Goal: Check status: Check status

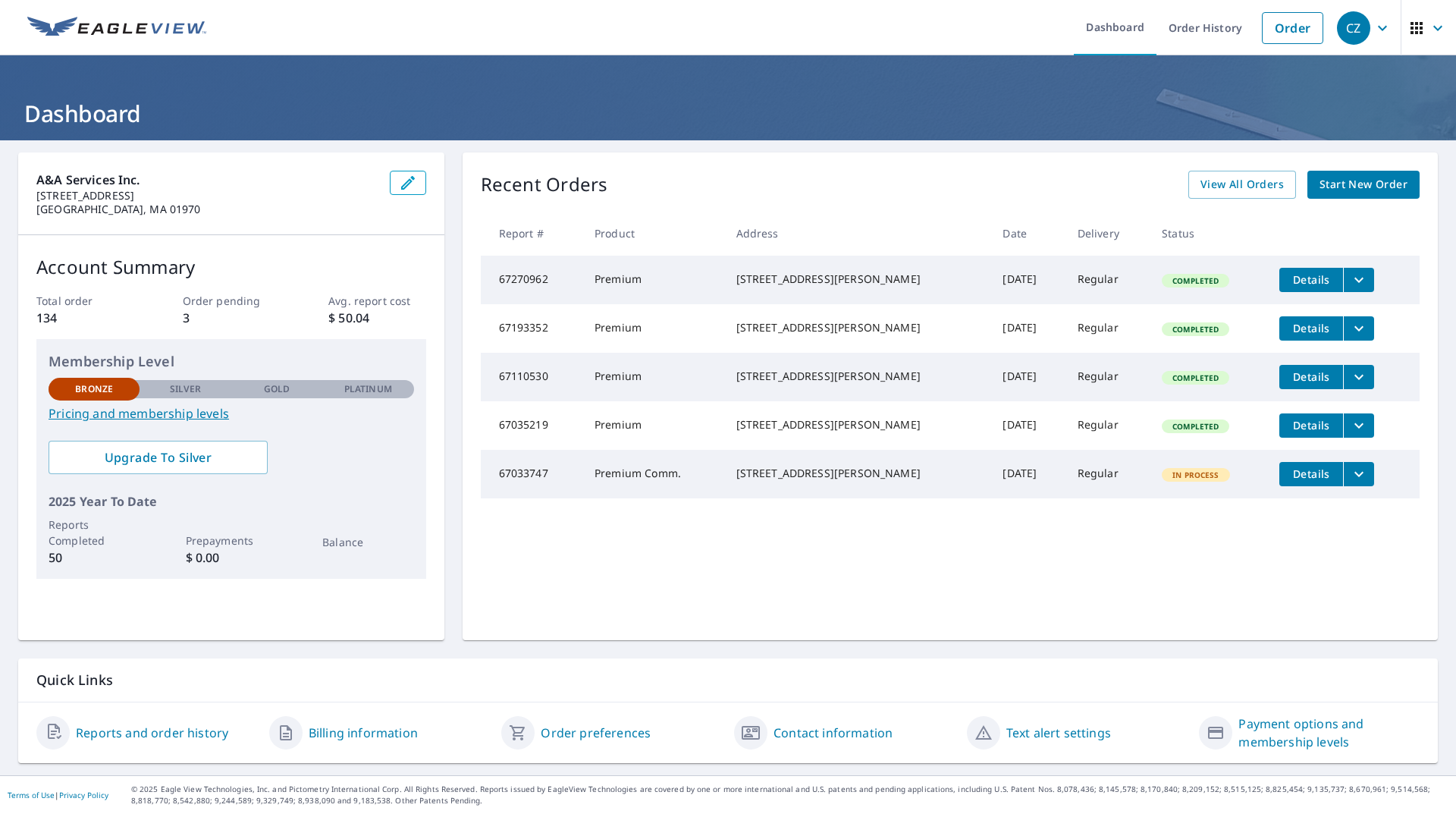
click at [174, 734] on link "Reports and order history" at bounding box center [152, 732] width 153 height 18
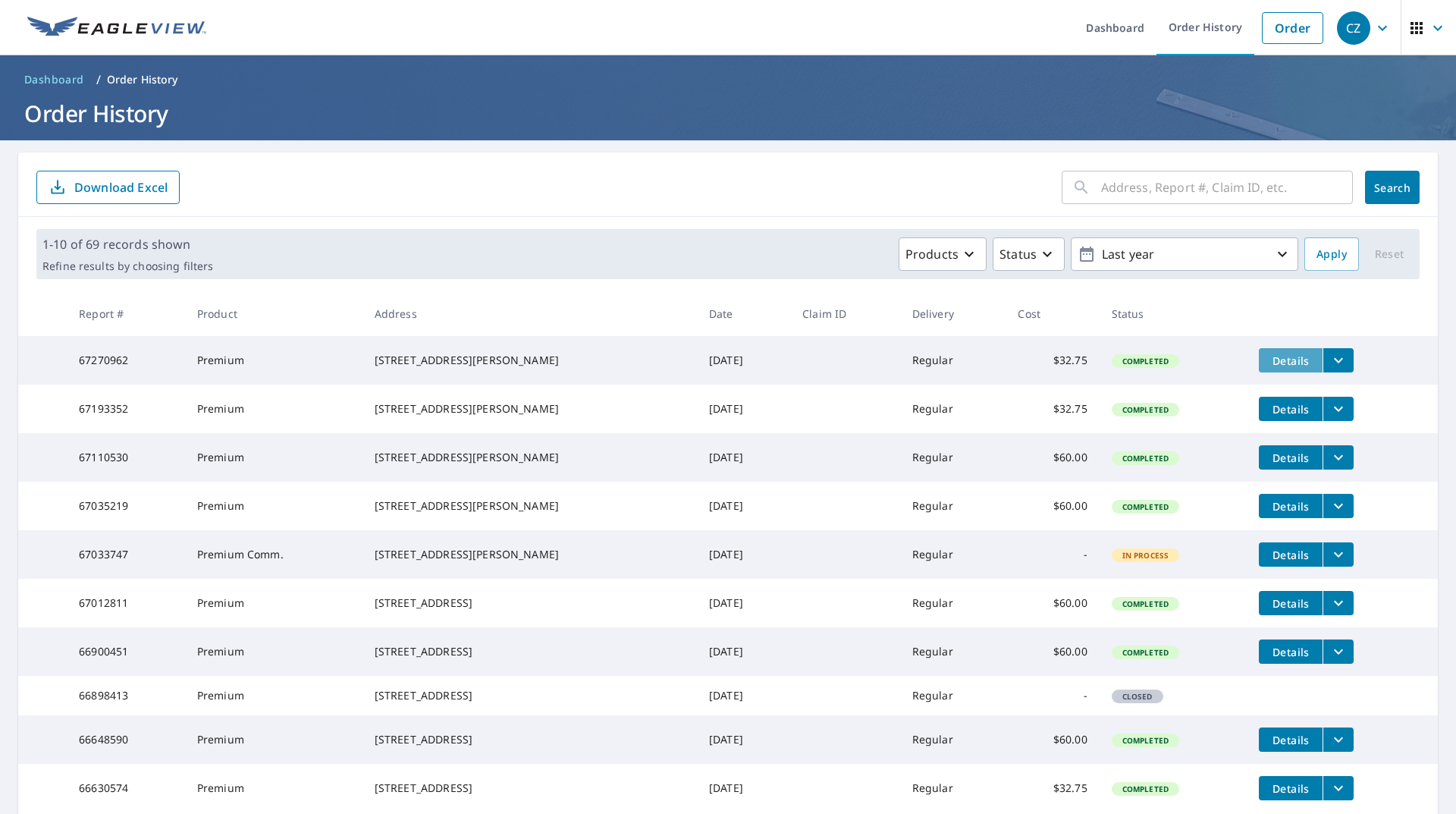
click at [1287, 360] on span "Details" at bounding box center [1291, 361] width 46 height 15
click at [1329, 357] on icon "filesDropdownBtn-67270962" at bounding box center [1338, 360] width 18 height 18
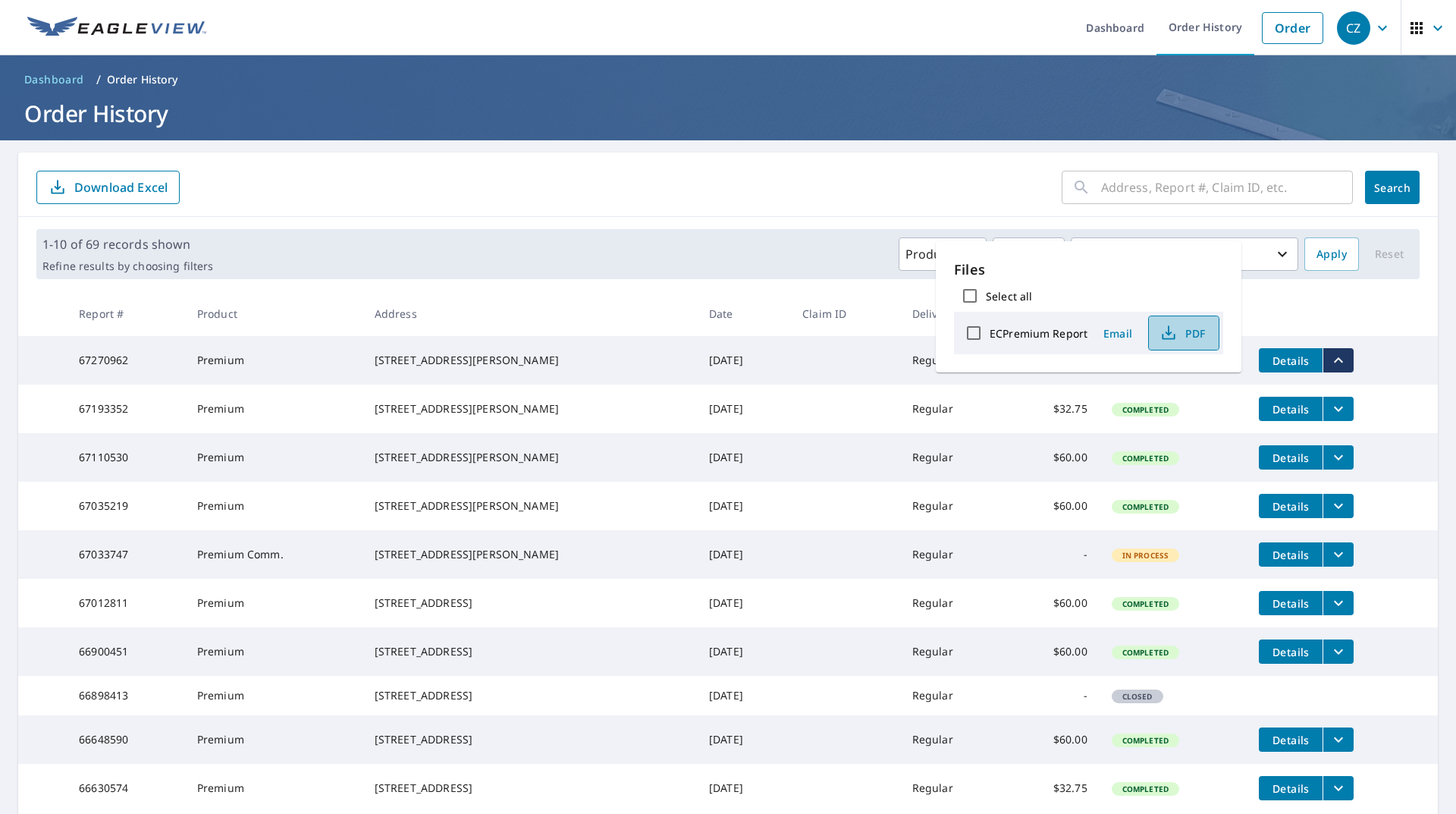
click at [1172, 326] on icon "button" at bounding box center [1168, 333] width 18 height 18
click at [791, 405] on td at bounding box center [845, 409] width 110 height 49
